Goal: Information Seeking & Learning: Learn about a topic

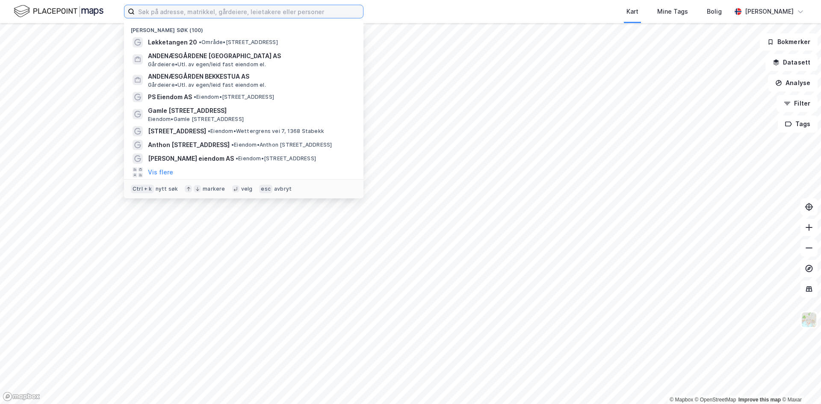
click at [234, 17] on input at bounding box center [249, 11] width 228 height 13
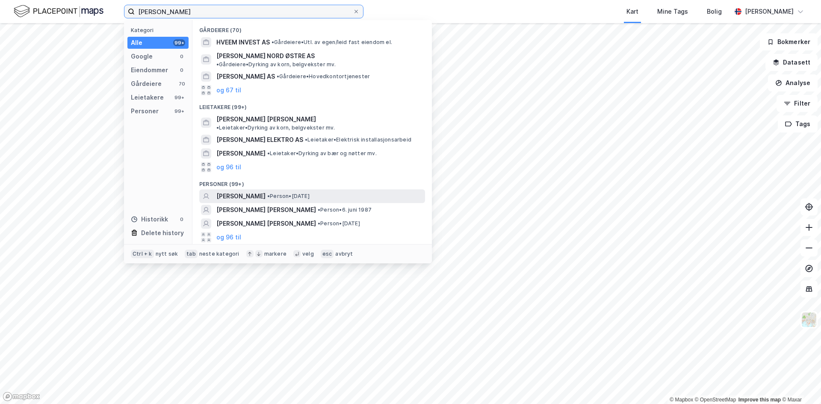
type input "[PERSON_NAME]"
click at [249, 191] on span "[PERSON_NAME]" at bounding box center [240, 196] width 49 height 10
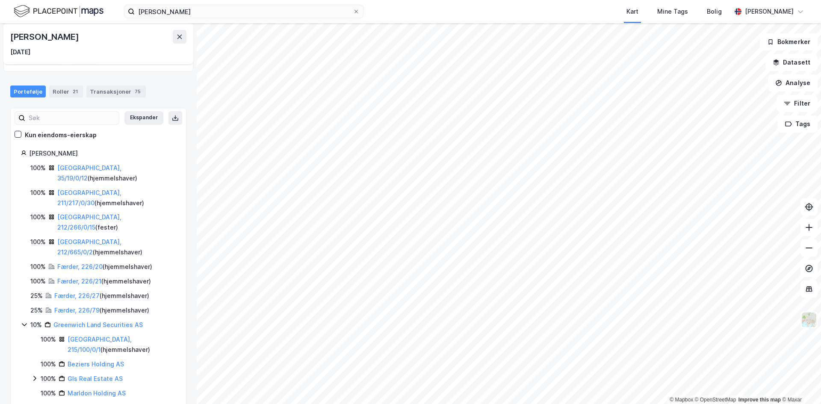
scroll to position [86, 0]
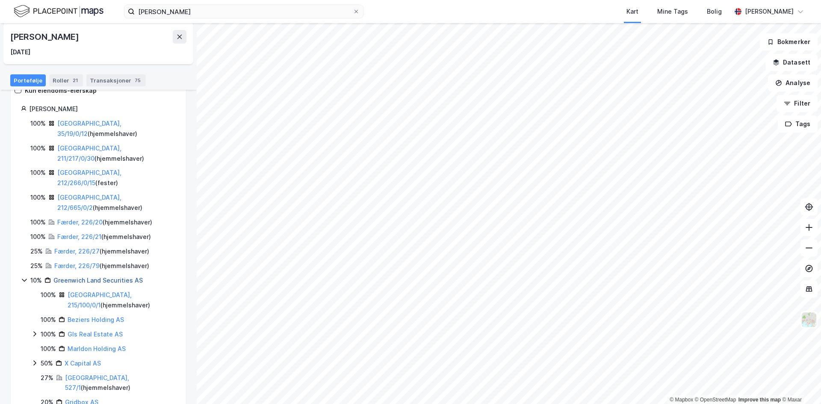
click at [104, 277] on link "Greenwich Land Securities AS" at bounding box center [97, 280] width 89 height 7
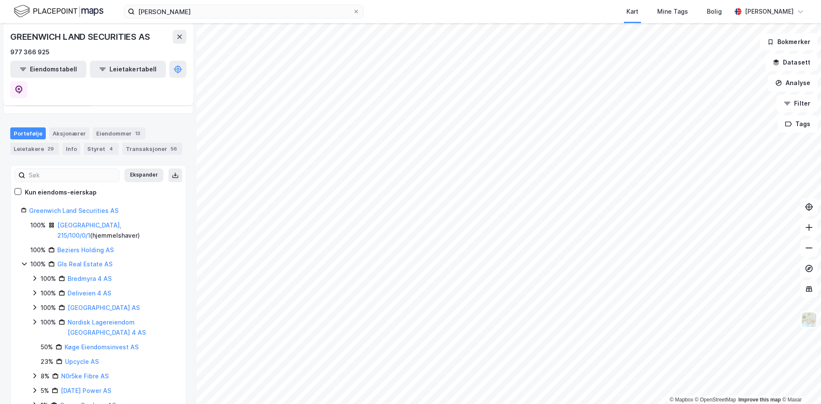
scroll to position [86, 0]
click at [27, 81] on button at bounding box center [18, 89] width 17 height 17
click at [141, 142] on div "Transaksjoner 56" at bounding box center [152, 148] width 60 height 12
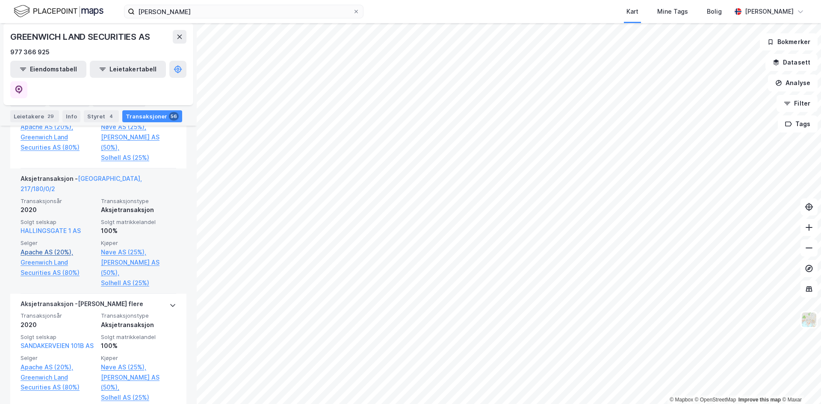
scroll to position [813, 0]
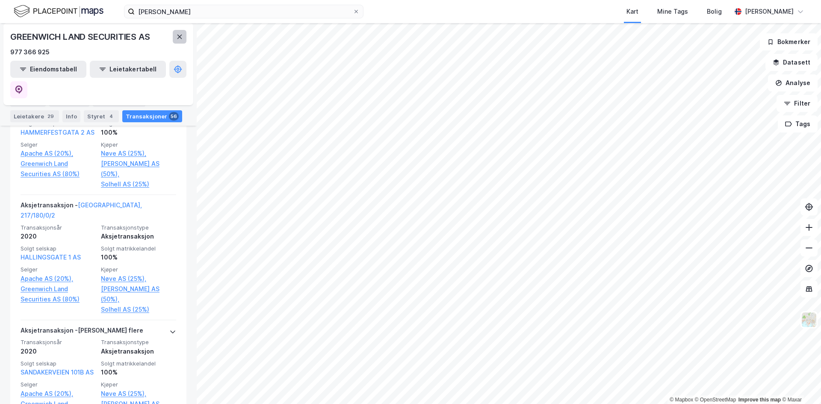
click at [173, 36] on button at bounding box center [180, 37] width 14 height 14
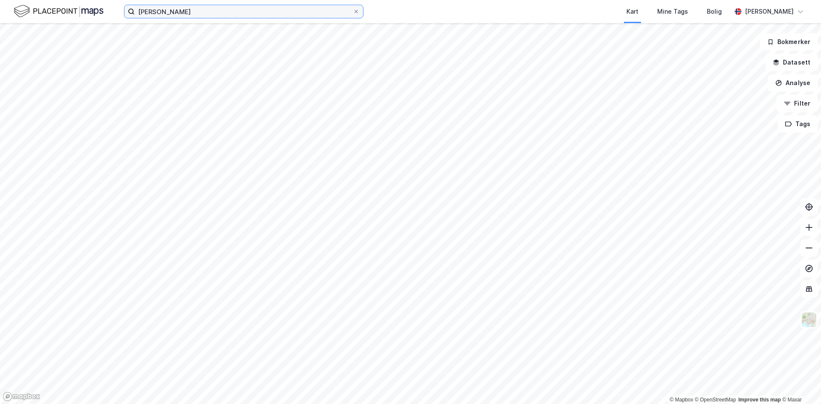
click at [189, 7] on input "[PERSON_NAME]" at bounding box center [244, 11] width 218 height 13
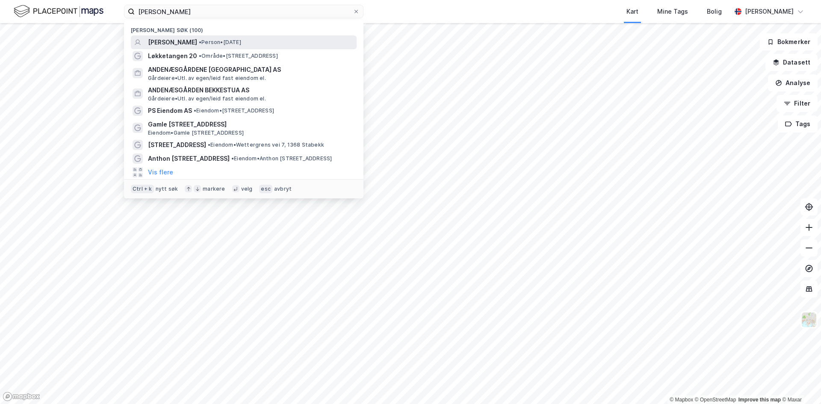
click at [204, 43] on span "• Person • [DATE]" at bounding box center [220, 42] width 42 height 7
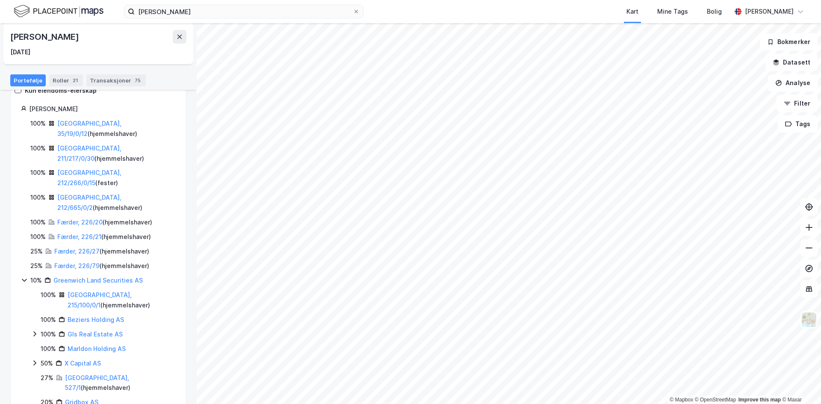
scroll to position [92, 0]
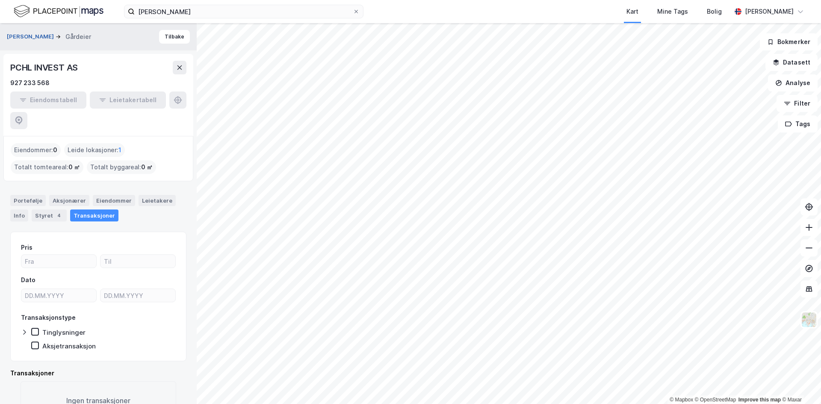
click at [32, 33] on button "[PERSON_NAME]" at bounding box center [31, 37] width 49 height 9
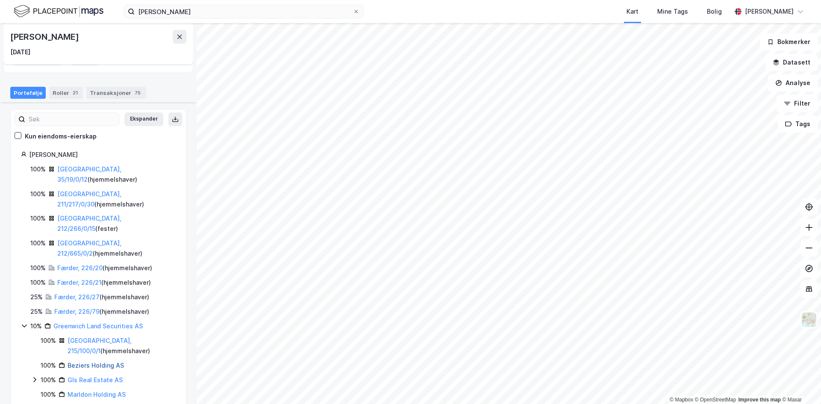
scroll to position [92, 0]
